Goal: Find specific page/section: Find specific page/section

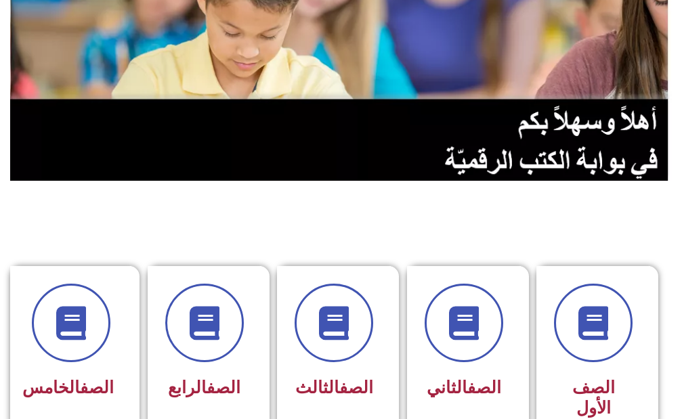
scroll to position [339, 0]
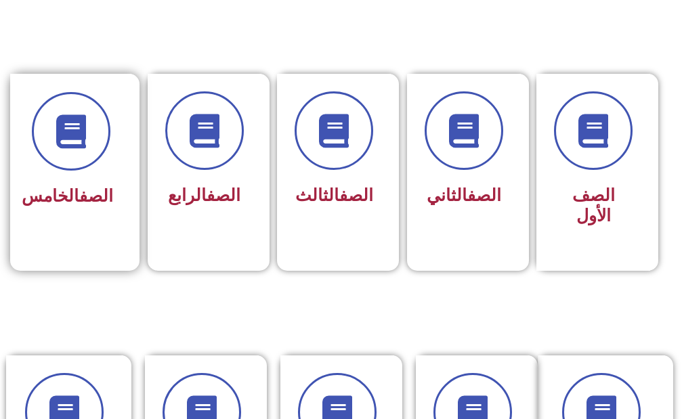
click at [79, 190] on link "الصف" at bounding box center [96, 196] width 34 height 20
click at [79, 171] on div "الصف الخامس" at bounding box center [70, 152] width 85 height 121
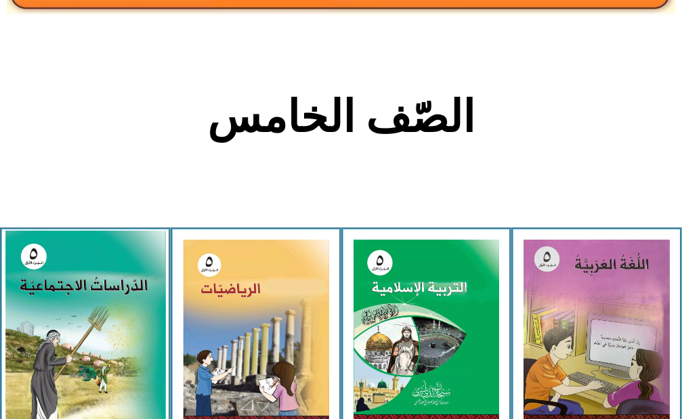
scroll to position [271, 0]
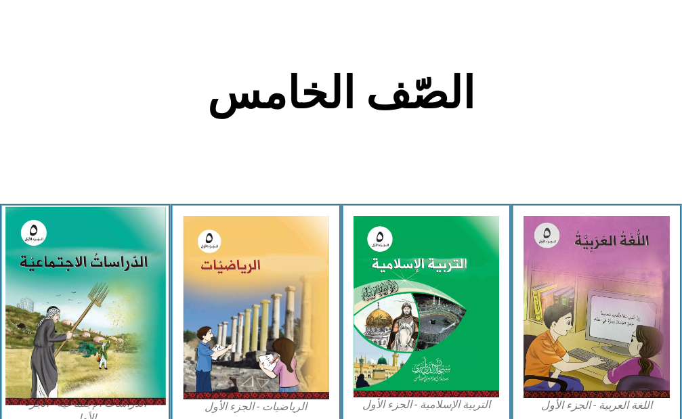
click at [32, 323] on img at bounding box center [85, 306] width 161 height 199
click at [96, 312] on img at bounding box center [85, 306] width 161 height 199
click at [93, 310] on img at bounding box center [85, 306] width 161 height 199
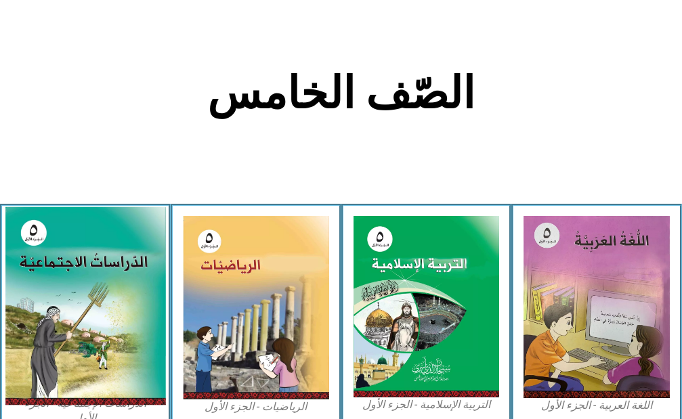
click at [93, 310] on img at bounding box center [85, 306] width 161 height 199
click at [91, 310] on img at bounding box center [85, 306] width 161 height 199
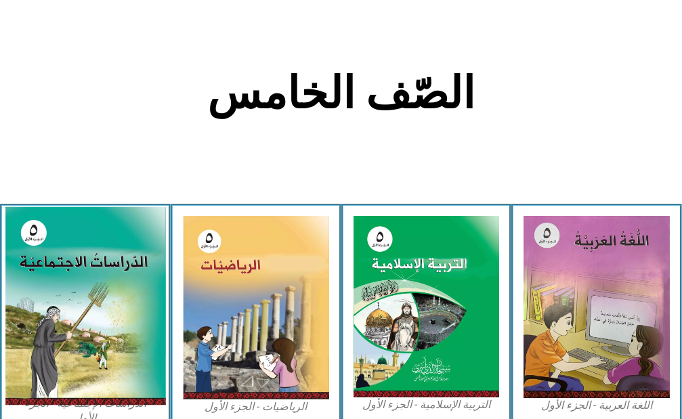
click at [91, 310] on img at bounding box center [85, 306] width 161 height 199
drag, startPoint x: 91, startPoint y: 310, endPoint x: 89, endPoint y: 303, distance: 6.9
click at [89, 303] on img at bounding box center [85, 306] width 161 height 199
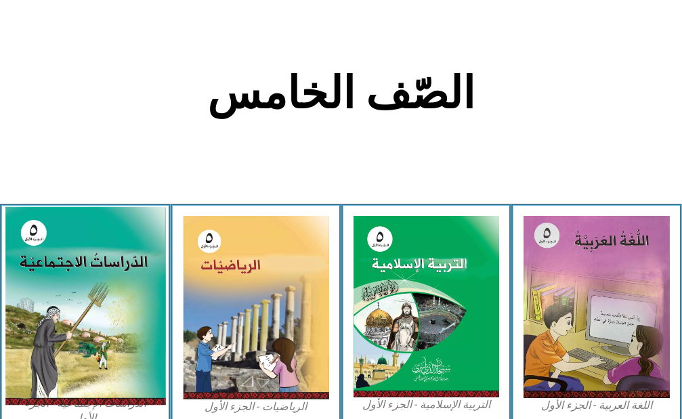
click at [89, 303] on img at bounding box center [85, 306] width 161 height 199
click at [33, 218] on img at bounding box center [85, 306] width 161 height 199
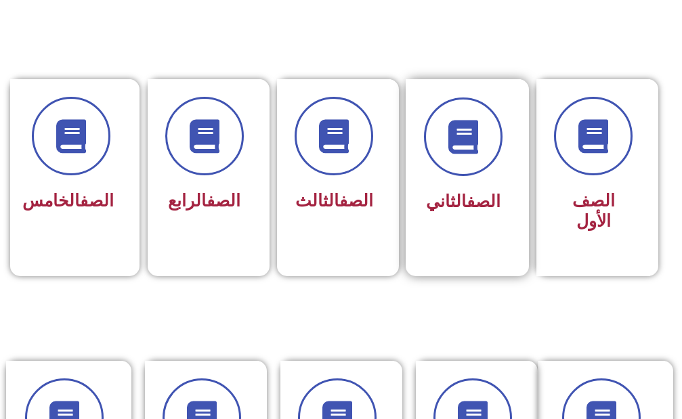
scroll to position [339, 0]
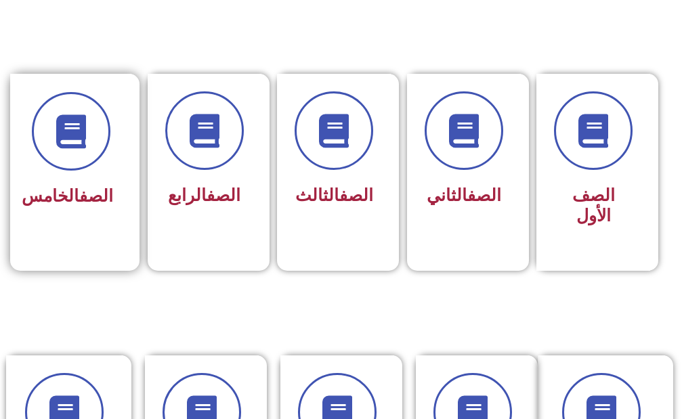
click at [41, 170] on div at bounding box center [70, 131] width 85 height 79
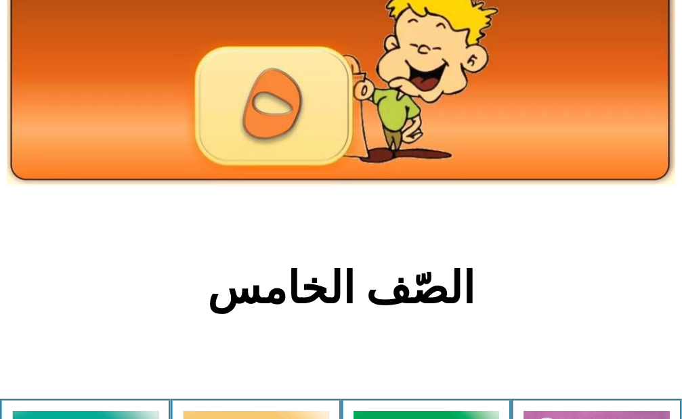
scroll to position [271, 0]
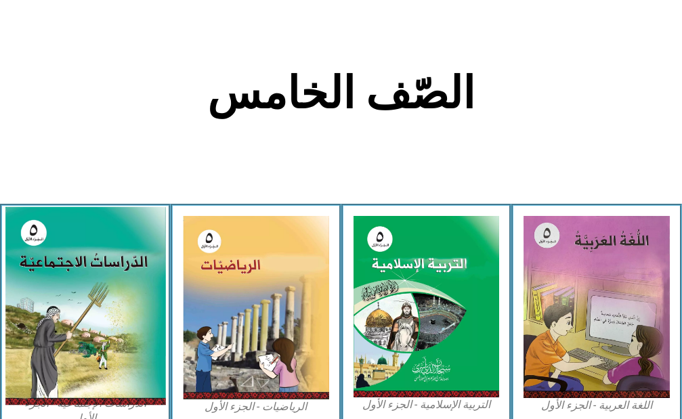
click at [37, 324] on img at bounding box center [85, 306] width 161 height 199
click at [38, 324] on img at bounding box center [85, 306] width 161 height 199
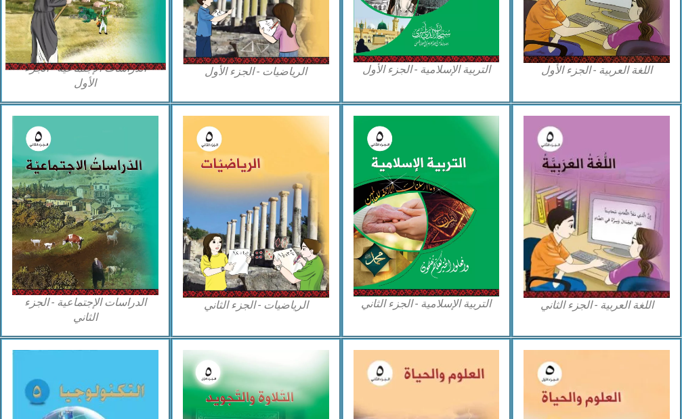
scroll to position [610, 0]
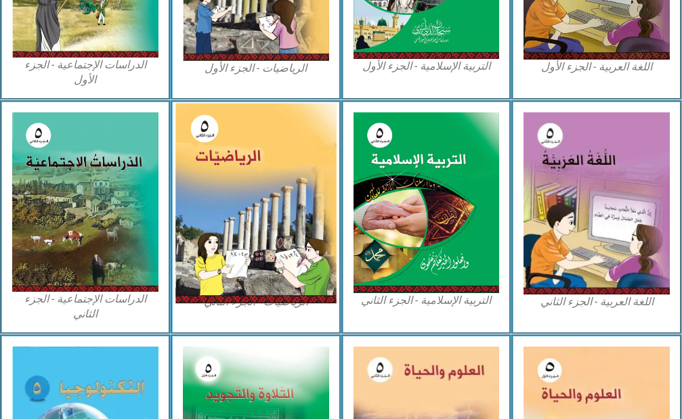
click at [179, 238] on img at bounding box center [256, 203] width 161 height 201
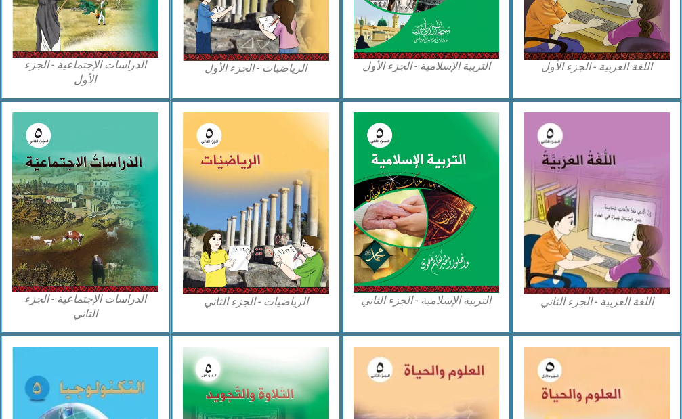
scroll to position [407, 0]
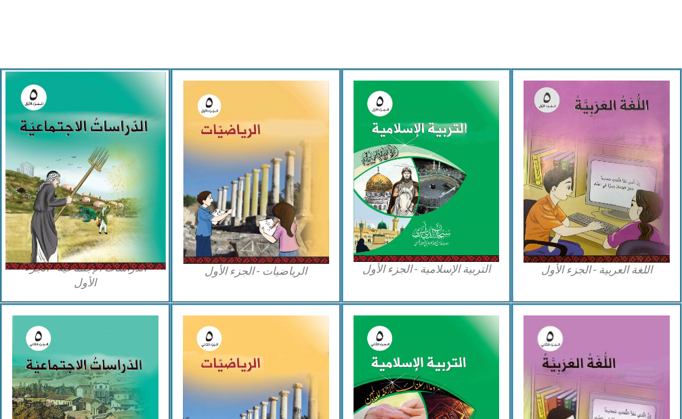
click at [42, 125] on img at bounding box center [85, 170] width 161 height 199
click at [36, 124] on img at bounding box center [85, 170] width 161 height 199
click at [37, 123] on img at bounding box center [85, 170] width 161 height 199
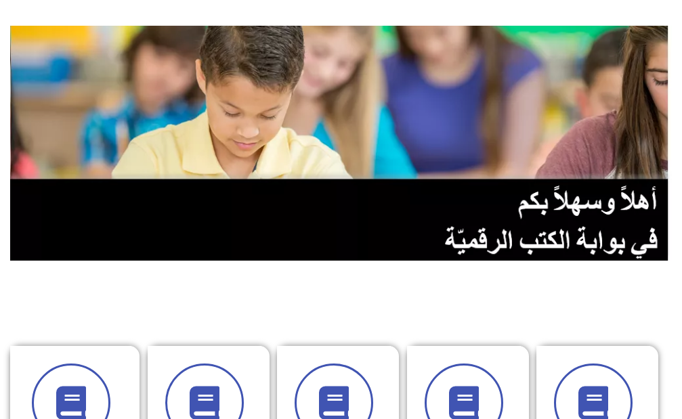
scroll to position [203, 0]
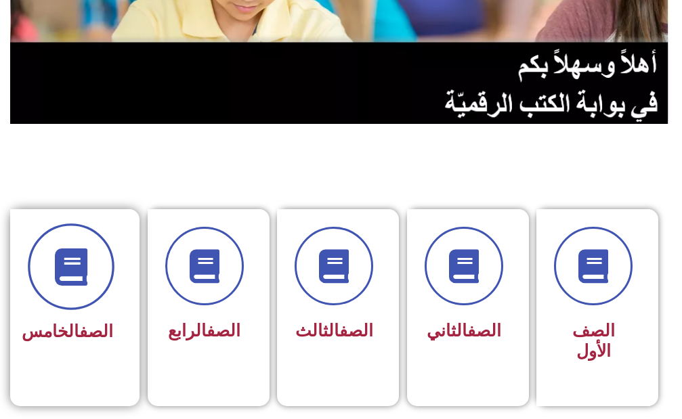
click at [48, 287] on span at bounding box center [71, 267] width 87 height 87
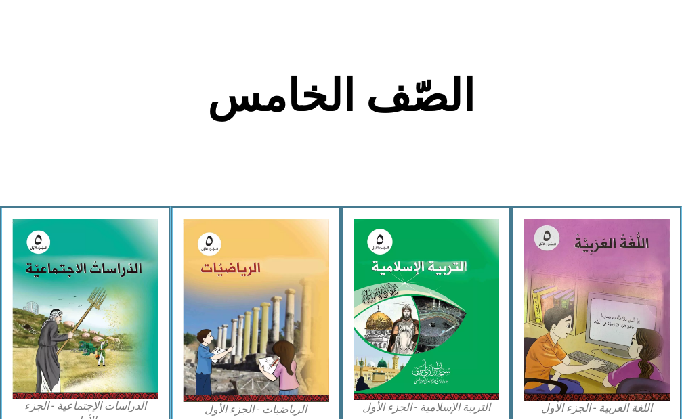
scroll to position [271, 0]
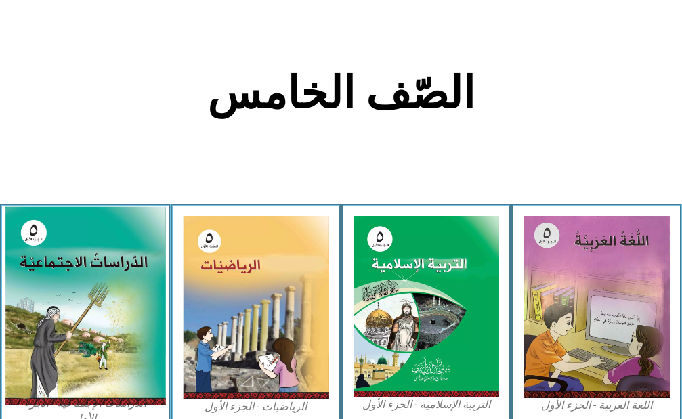
click at [78, 371] on img at bounding box center [85, 306] width 161 height 199
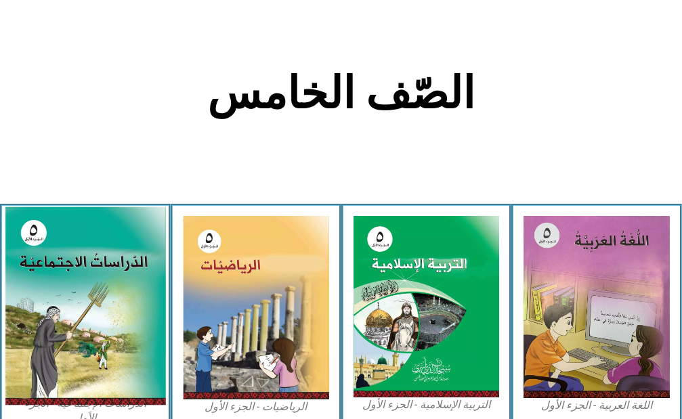
click at [78, 371] on img at bounding box center [85, 306] width 161 height 199
click at [79, 371] on img at bounding box center [85, 306] width 161 height 199
